Goal: Entertainment & Leisure: Consume media (video, audio)

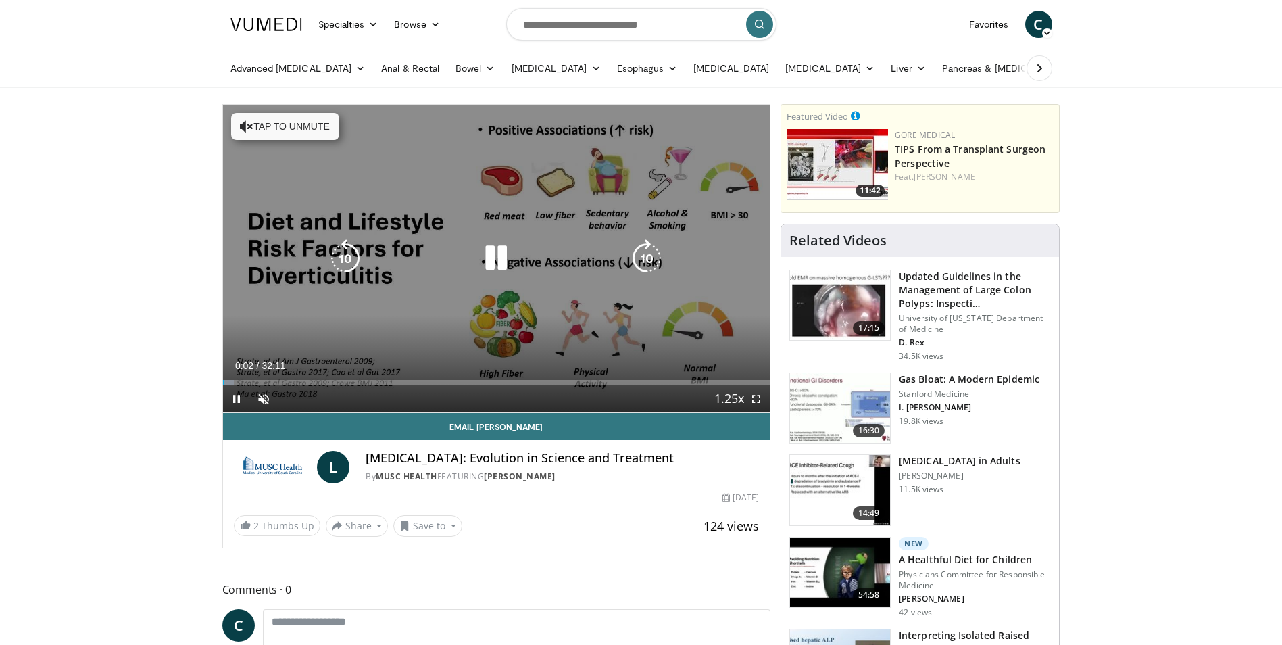
click at [314, 133] on button "Tap to unmute" at bounding box center [285, 126] width 108 height 27
click at [483, 254] on icon "Video Player" at bounding box center [496, 258] width 38 height 38
click at [482, 249] on icon "Video Player" at bounding box center [496, 258] width 38 height 38
click at [491, 246] on icon "Video Player" at bounding box center [496, 258] width 38 height 38
click at [503, 263] on icon "Video Player" at bounding box center [496, 258] width 38 height 38
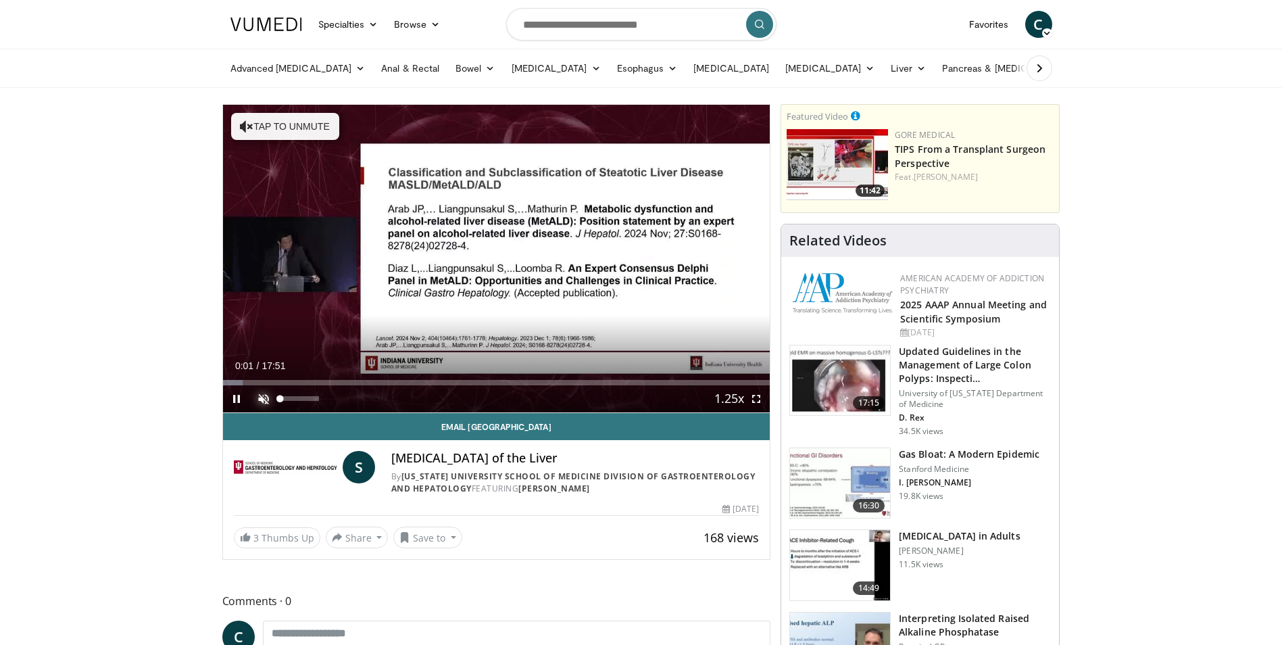
click at [266, 397] on span "Video Player" at bounding box center [263, 398] width 27 height 27
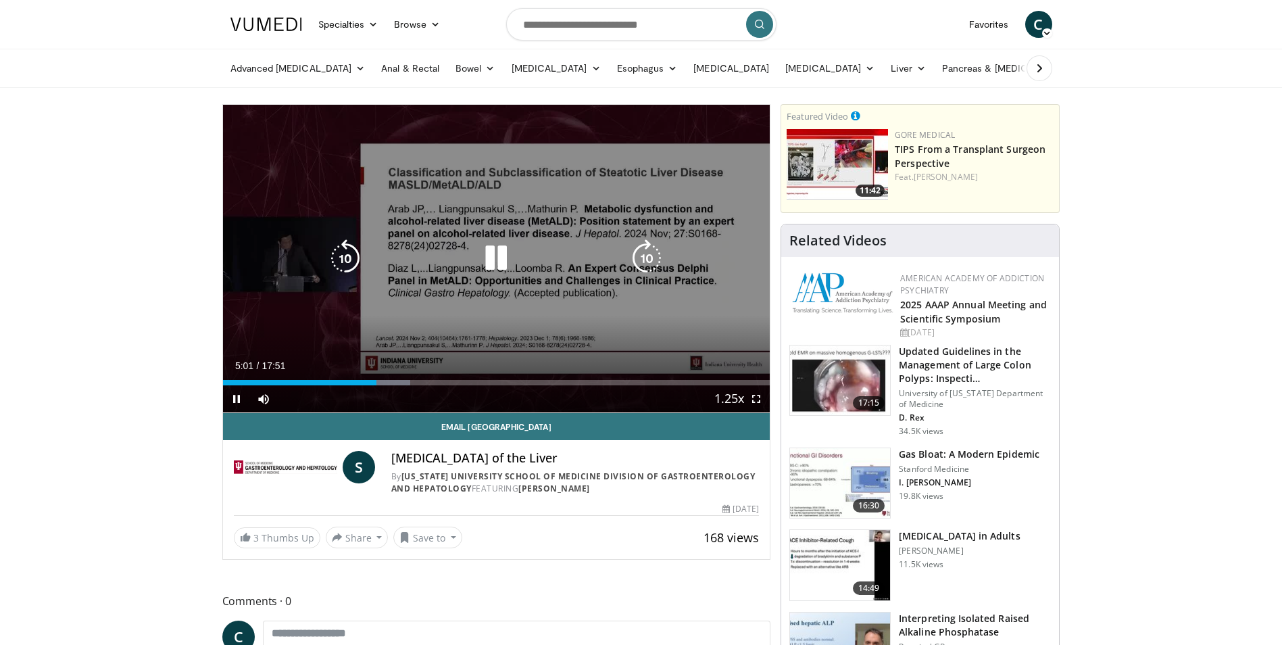
click at [355, 251] on icon "Video Player" at bounding box center [345, 258] width 38 height 38
click at [347, 257] on icon "Video Player" at bounding box center [345, 258] width 38 height 38
click at [349, 252] on icon "Video Player" at bounding box center [345, 258] width 38 height 38
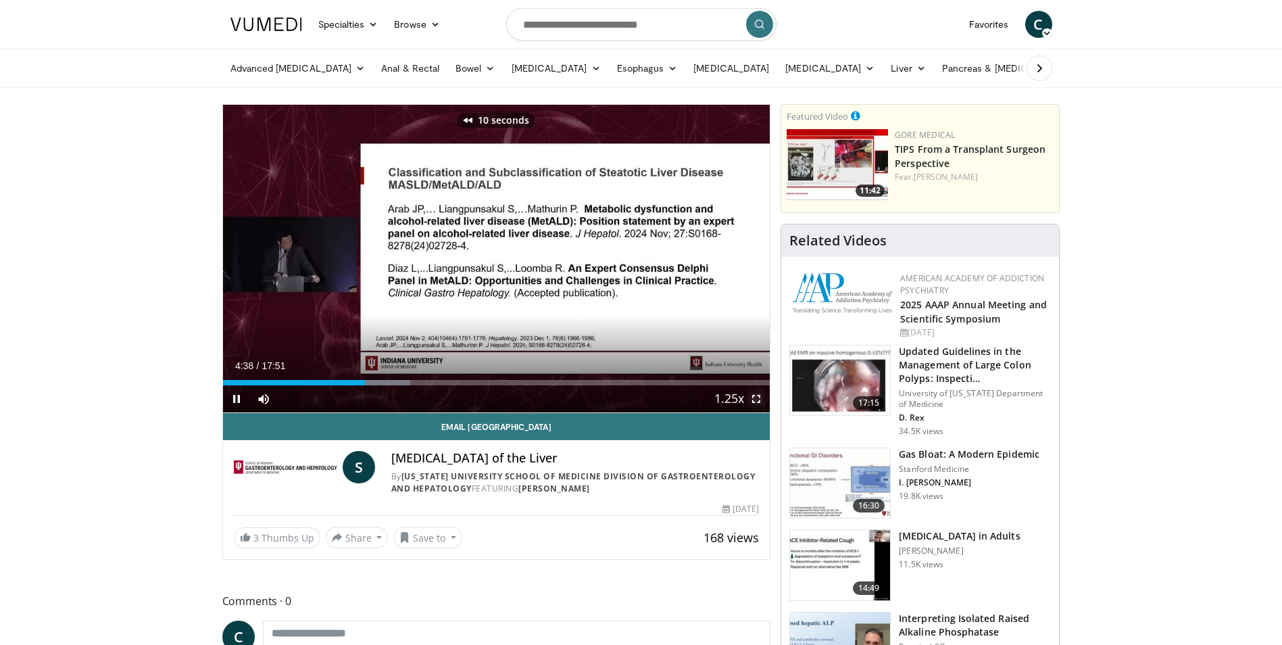
click at [758, 398] on span "Video Player" at bounding box center [756, 398] width 27 height 27
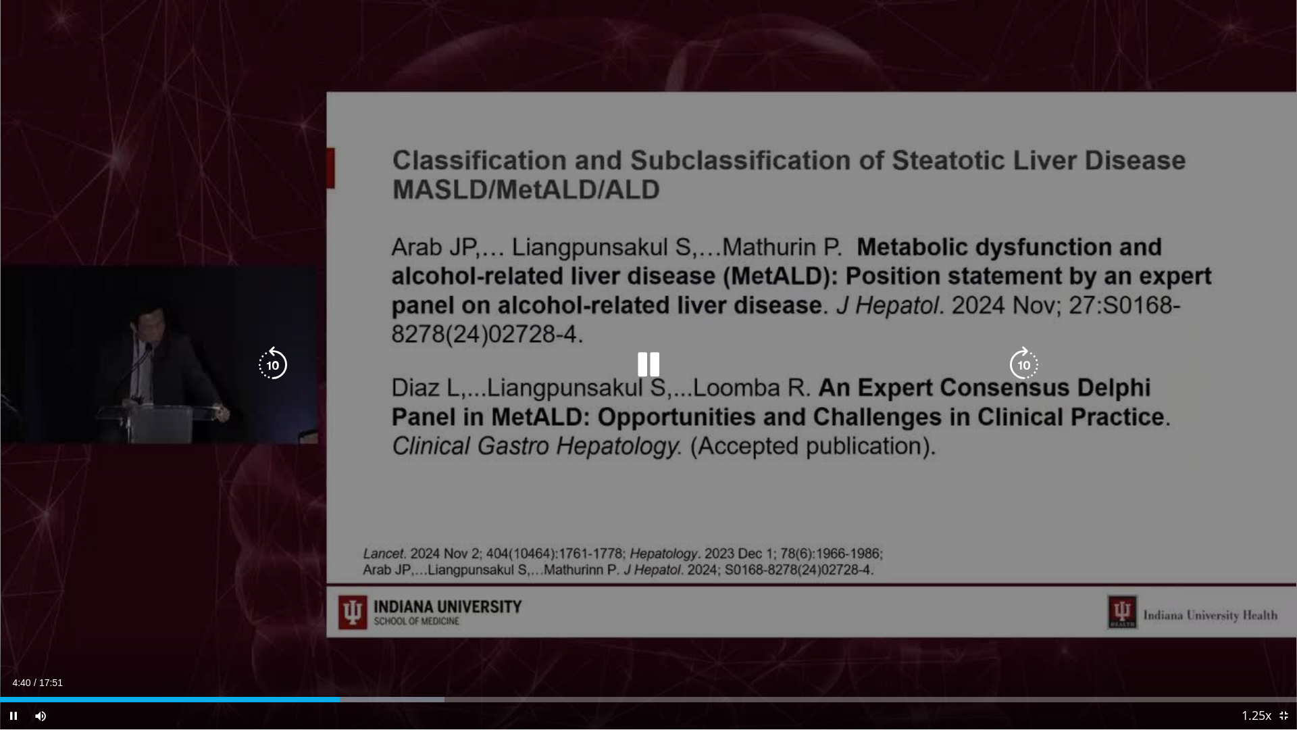
click at [262, 370] on icon "Video Player" at bounding box center [273, 365] width 38 height 38
click at [268, 368] on icon "Video Player" at bounding box center [273, 365] width 38 height 38
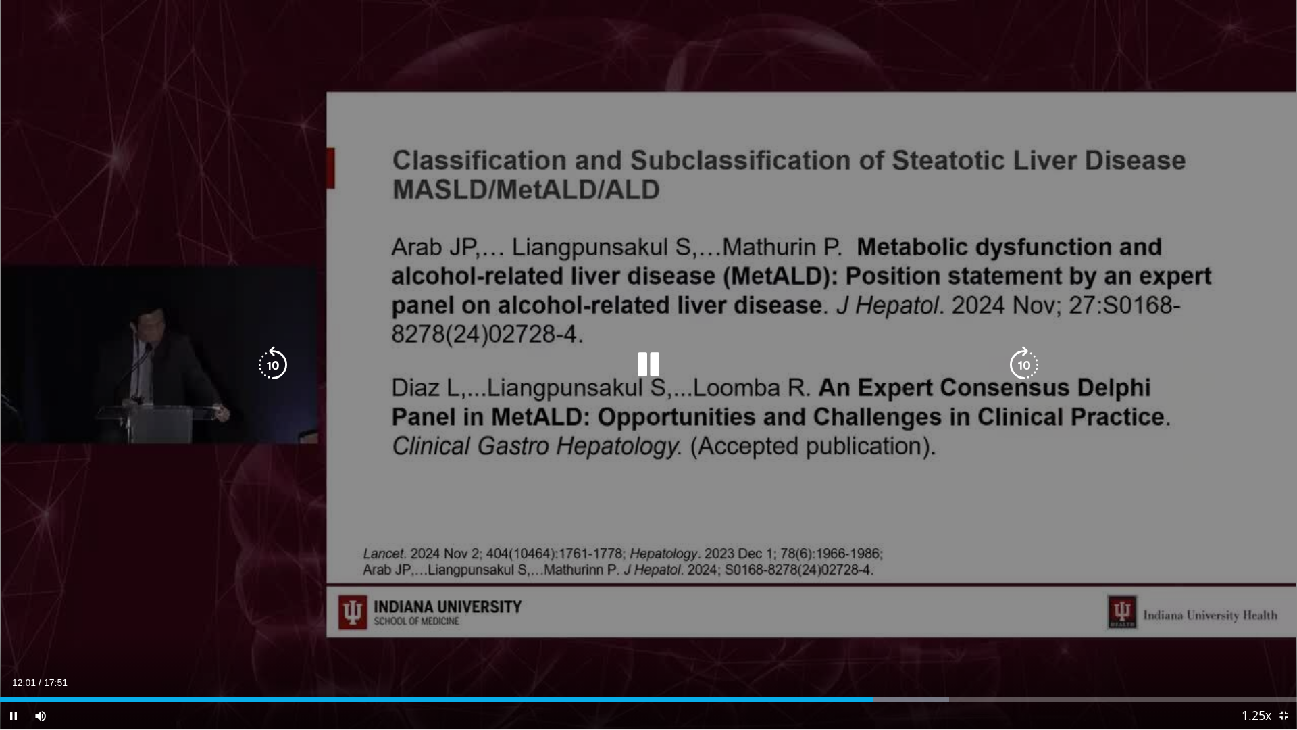
click at [277, 364] on icon "Video Player" at bounding box center [273, 365] width 38 height 38
click at [274, 369] on icon "Video Player" at bounding box center [273, 365] width 38 height 38
click at [274, 369] on div "30 seconds Tap to unmute" at bounding box center [648, 364] width 1297 height 729
click at [268, 355] on icon "Video Player" at bounding box center [273, 365] width 38 height 38
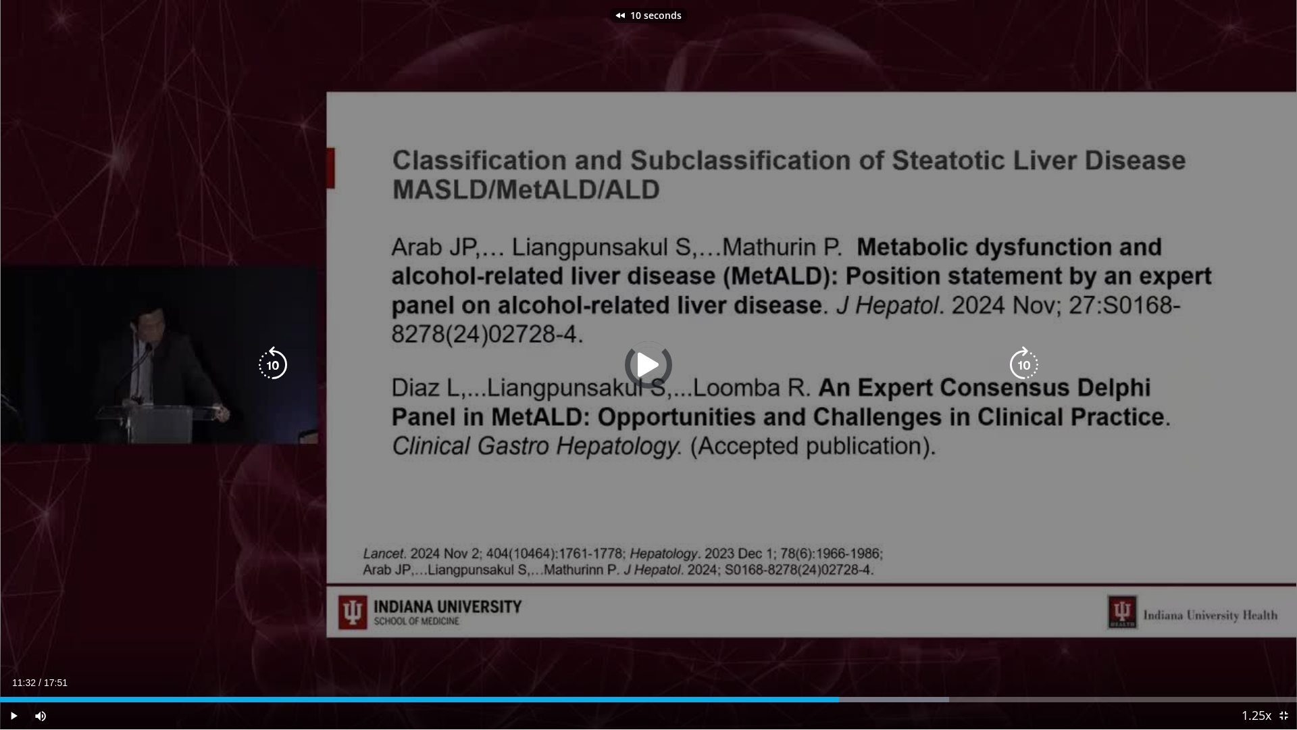
click at [268, 355] on icon "Video Player" at bounding box center [273, 365] width 38 height 38
click at [657, 376] on icon "Video Player" at bounding box center [649, 365] width 38 height 38
click at [278, 364] on icon "Video Player" at bounding box center [273, 365] width 38 height 38
click at [288, 360] on icon "Video Player" at bounding box center [273, 365] width 38 height 38
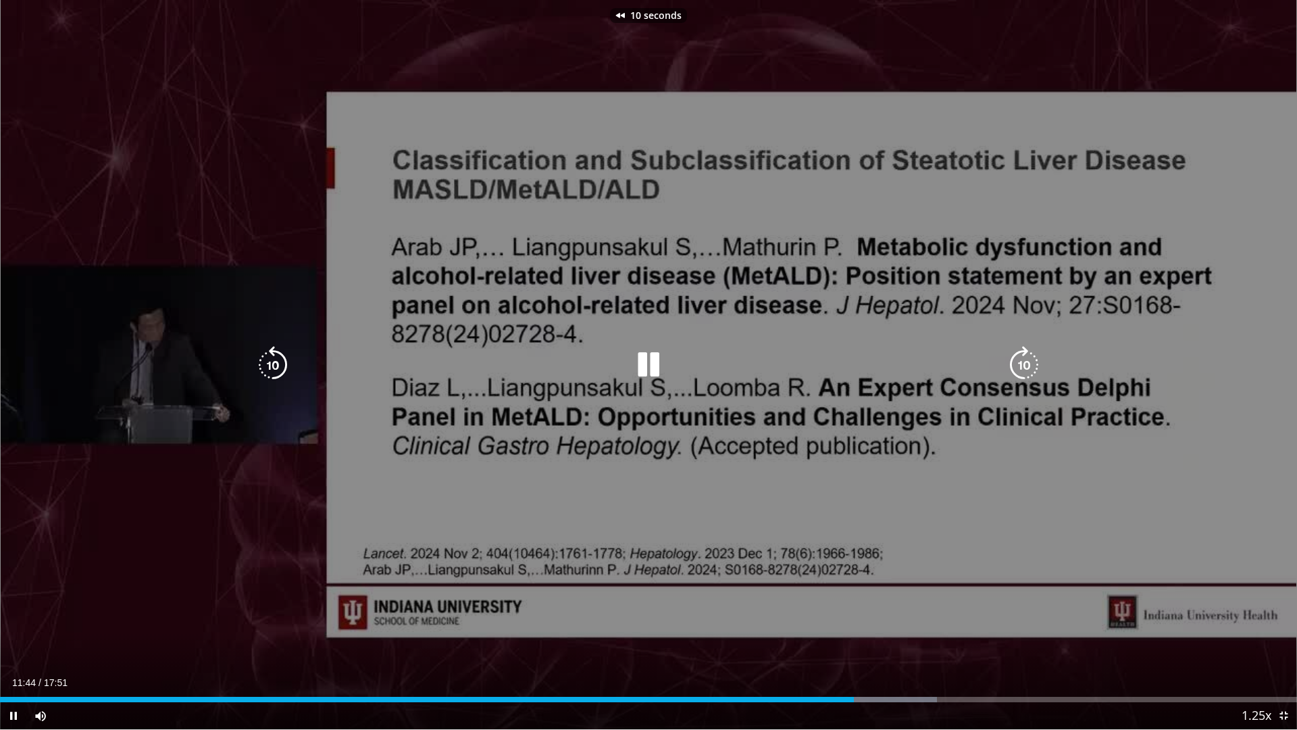
click at [278, 367] on icon "Video Player" at bounding box center [273, 365] width 38 height 38
click at [276, 368] on icon "Video Player" at bounding box center [273, 365] width 38 height 38
click at [264, 372] on icon "Video Player" at bounding box center [273, 365] width 38 height 38
click at [264, 371] on icon "Video Player" at bounding box center [273, 365] width 38 height 38
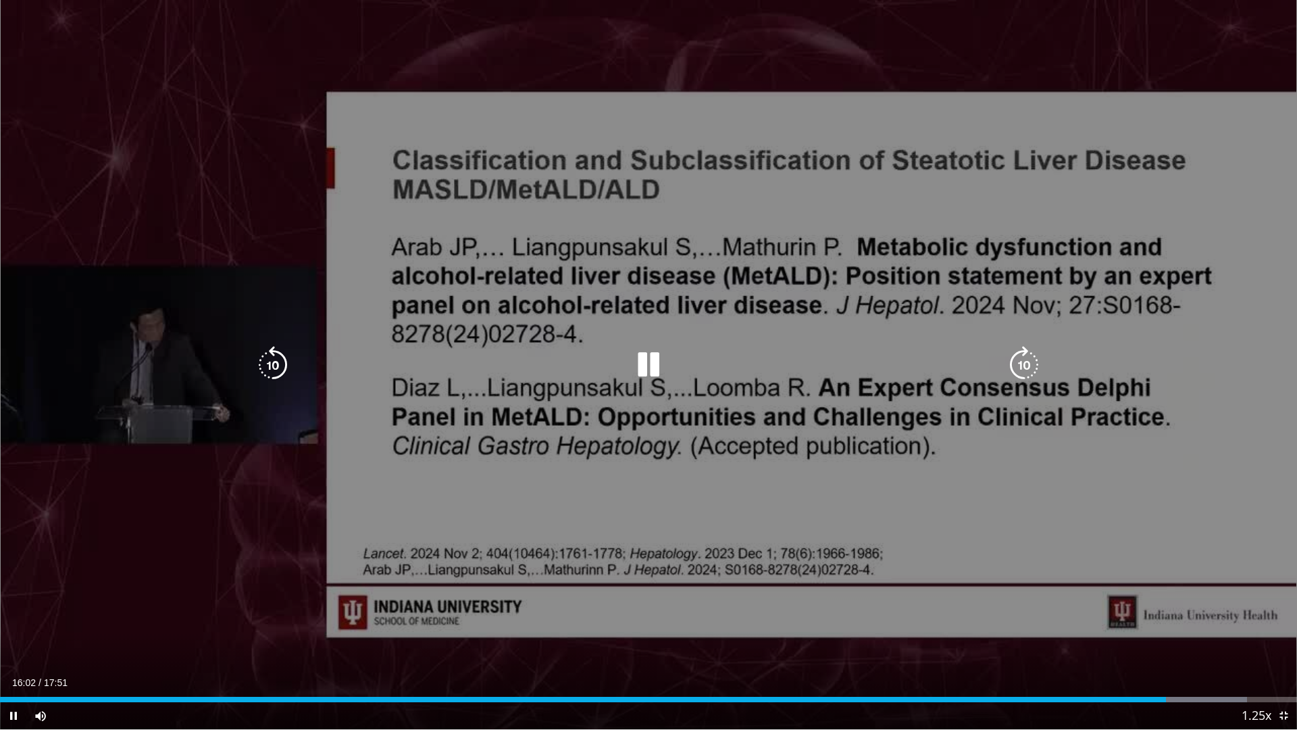
click at [968, 88] on div "20 seconds Tap to unmute" at bounding box center [648, 364] width 1297 height 729
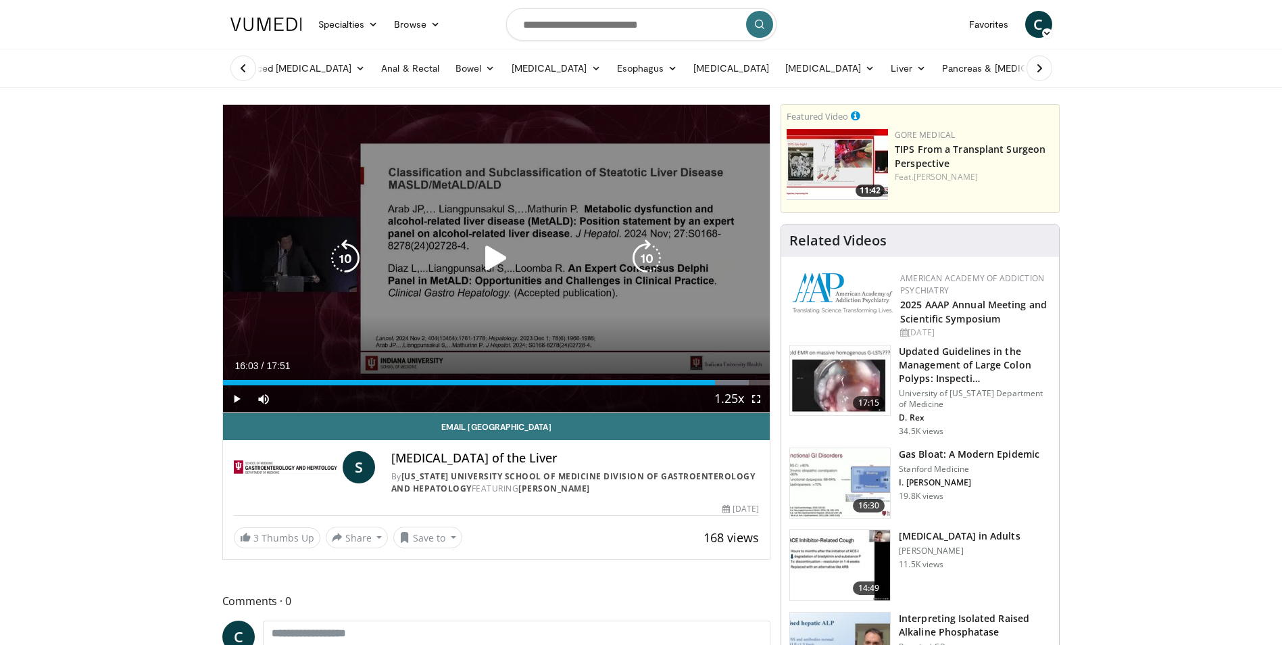
click at [353, 260] on icon "Video Player" at bounding box center [345, 258] width 38 height 38
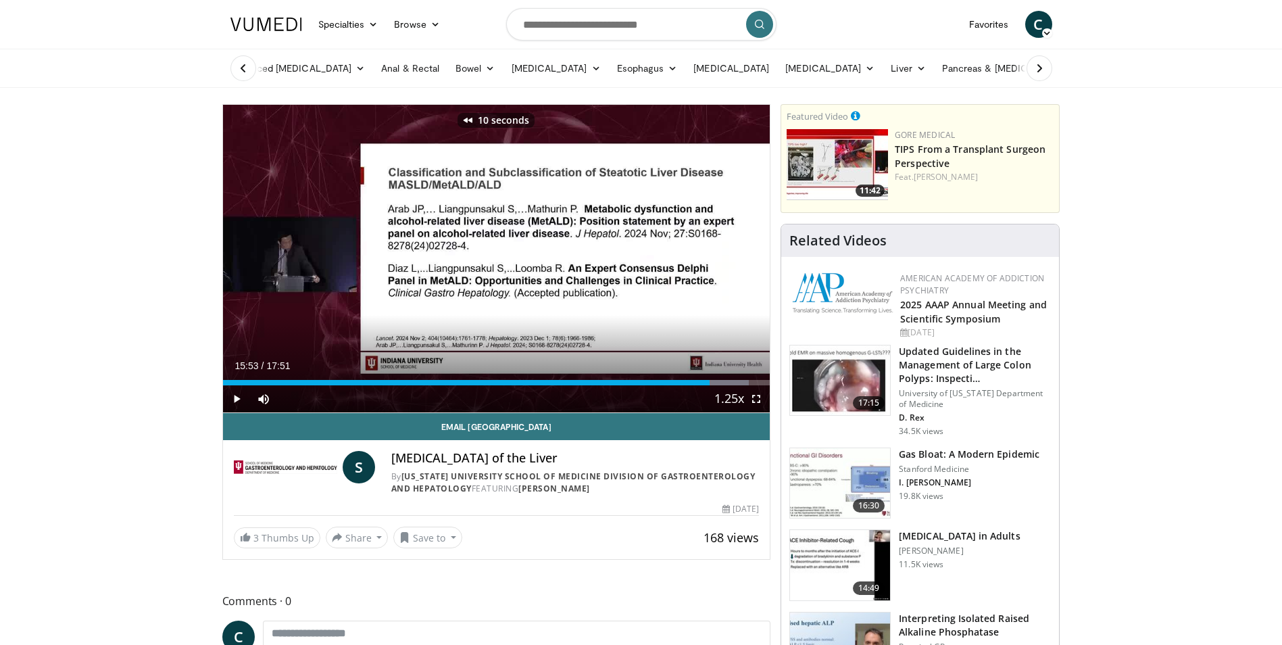
drag, startPoint x: 353, startPoint y: 260, endPoint x: 420, endPoint y: 61, distance: 210.5
click at [352, 247] on icon "Video Player" at bounding box center [345, 258] width 38 height 38
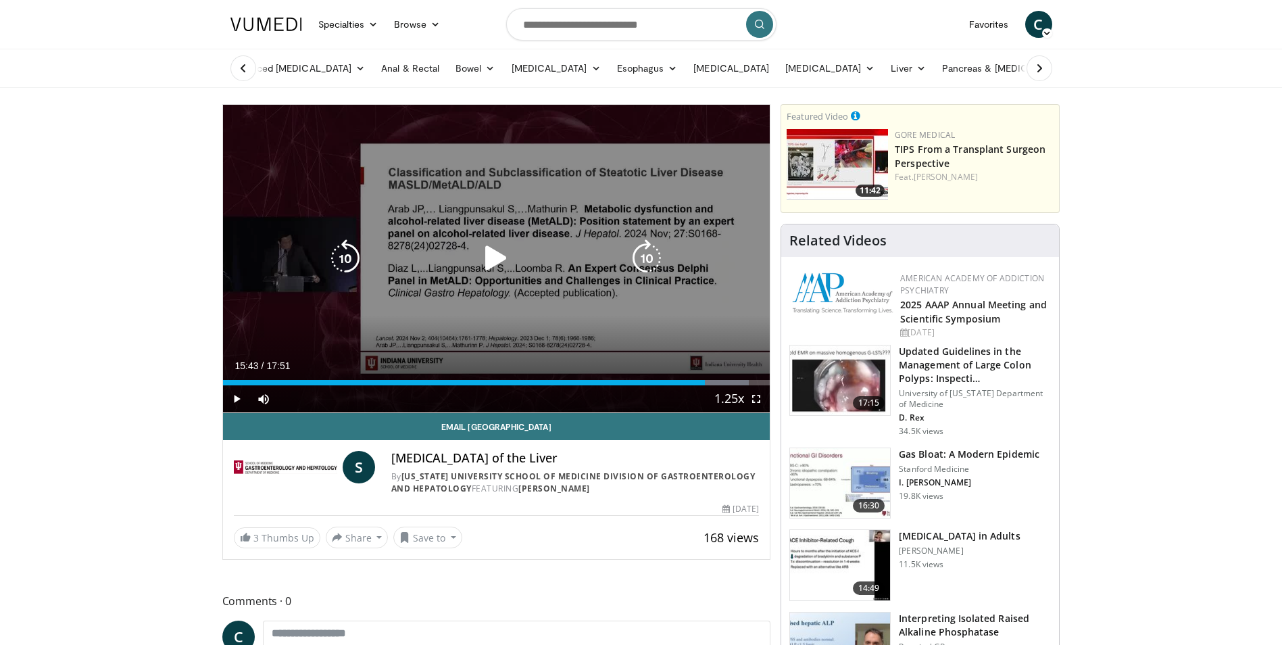
click at [517, 250] on div "Video Player" at bounding box center [496, 258] width 328 height 27
click at [487, 261] on icon "Video Player" at bounding box center [496, 258] width 38 height 38
click at [347, 251] on icon "Video Player" at bounding box center [345, 258] width 38 height 38
click at [346, 259] on icon "Video Player" at bounding box center [345, 258] width 38 height 38
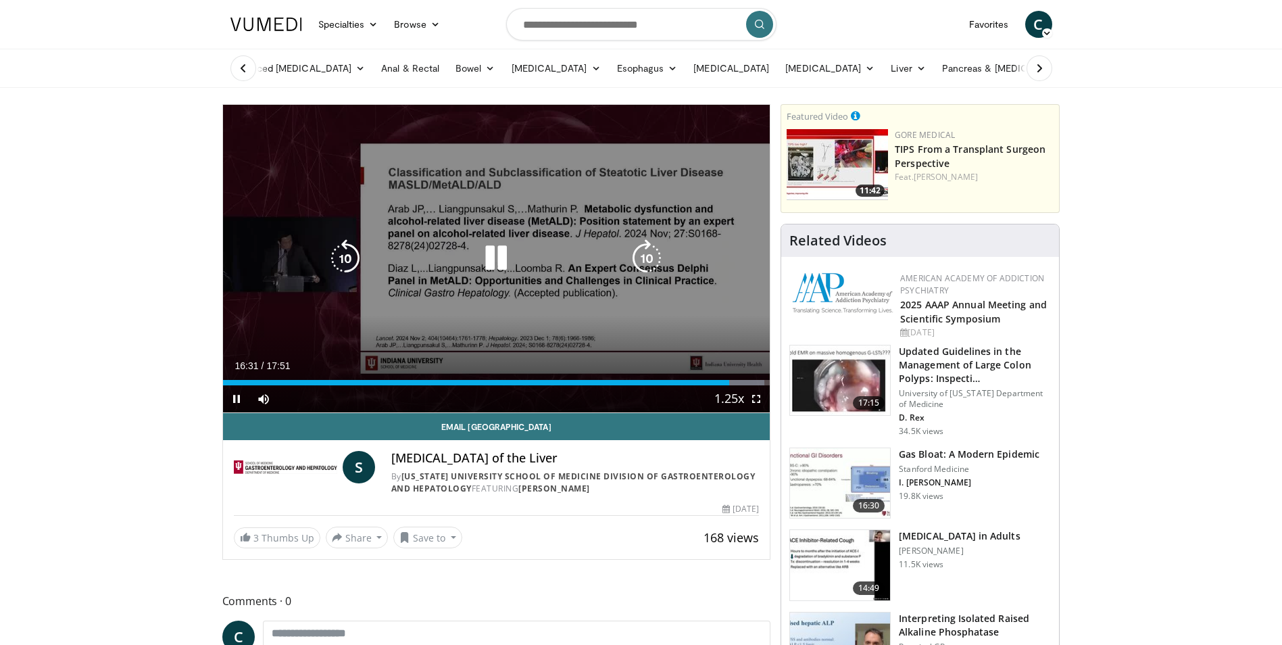
click at [339, 261] on icon "Video Player" at bounding box center [345, 258] width 38 height 38
click at [343, 257] on icon "Video Player" at bounding box center [345, 258] width 38 height 38
click at [353, 253] on icon "Video Player" at bounding box center [345, 258] width 38 height 38
click at [335, 260] on icon "Video Player" at bounding box center [345, 258] width 38 height 38
click at [347, 257] on icon "Video Player" at bounding box center [345, 258] width 38 height 38
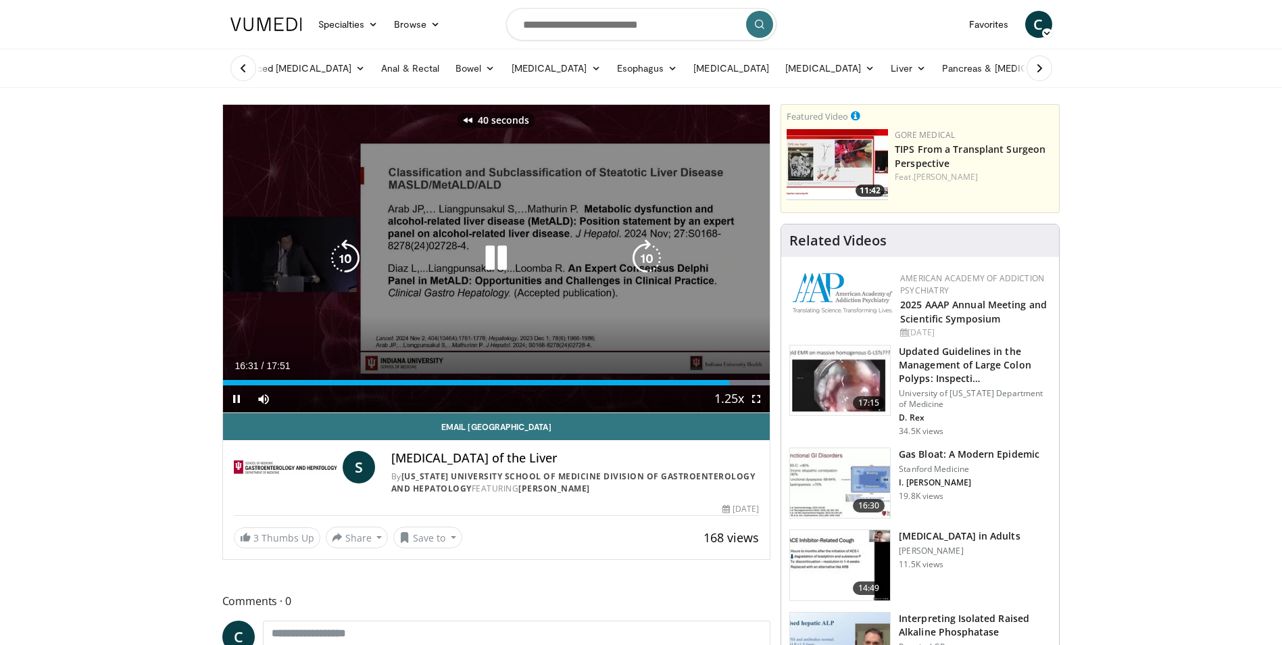
click at [348, 263] on icon "Video Player" at bounding box center [345, 258] width 38 height 38
click at [346, 264] on icon "Video Player" at bounding box center [345, 258] width 38 height 38
click at [502, 262] on icon "Video Player" at bounding box center [496, 258] width 38 height 38
click at [489, 249] on icon "Video Player" at bounding box center [496, 258] width 38 height 38
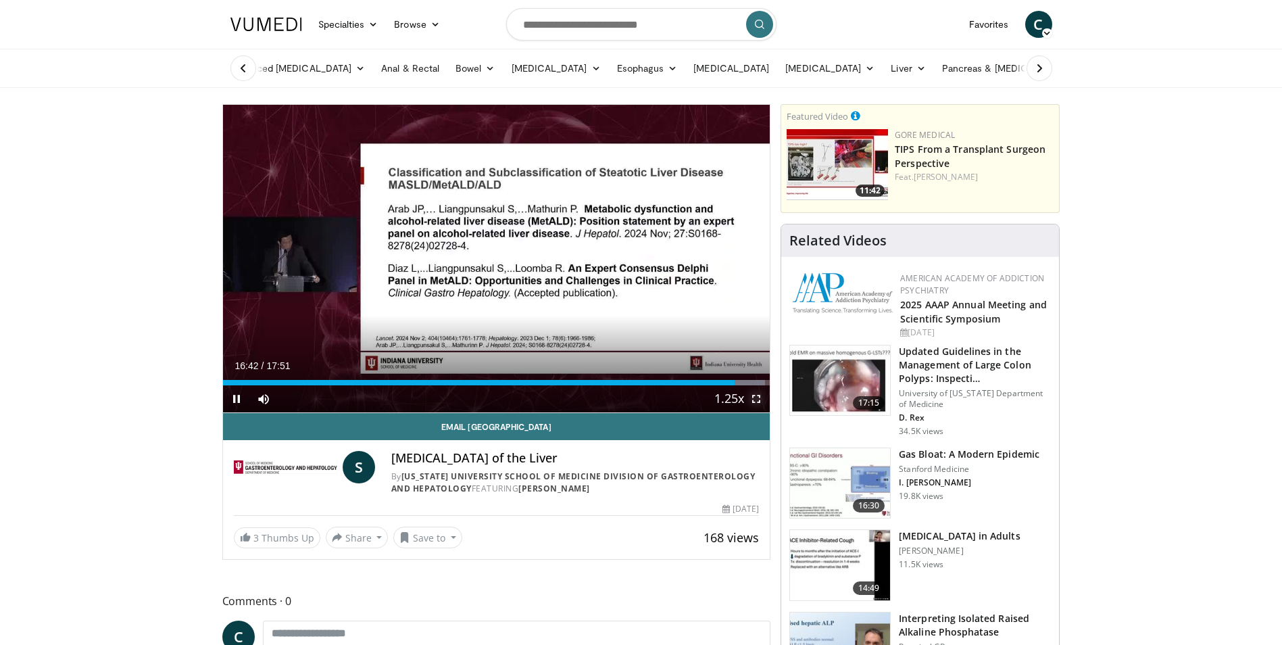
click at [753, 398] on span "Video Player" at bounding box center [756, 398] width 27 height 27
